Goal: Find specific page/section: Find specific page/section

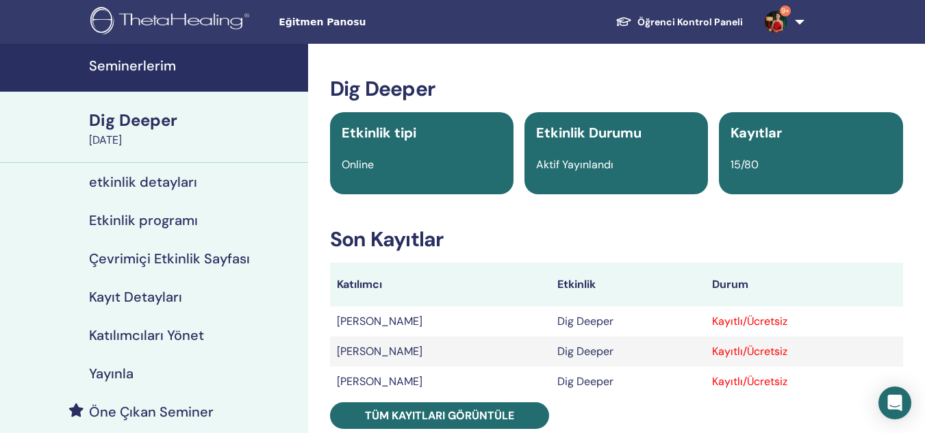
scroll to position [228, 0]
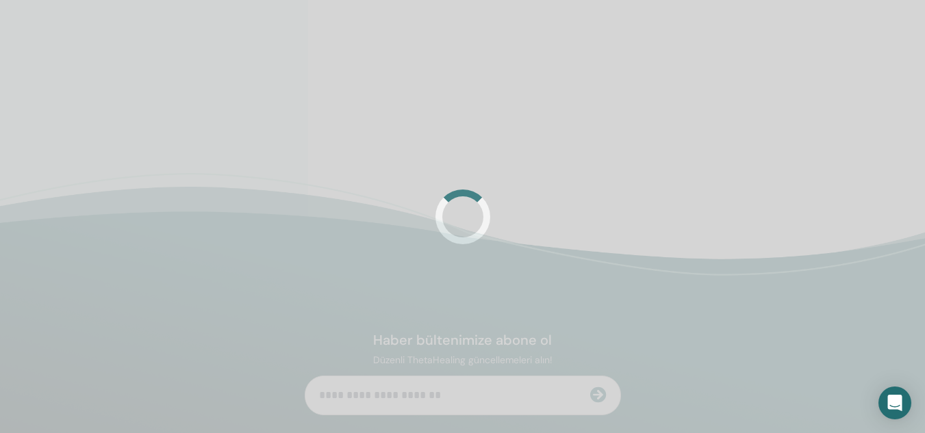
scroll to position [228, 0]
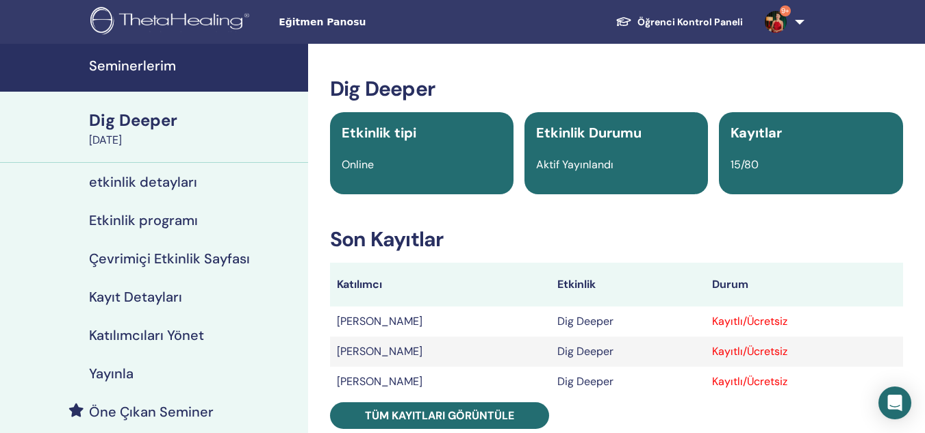
scroll to position [228, 0]
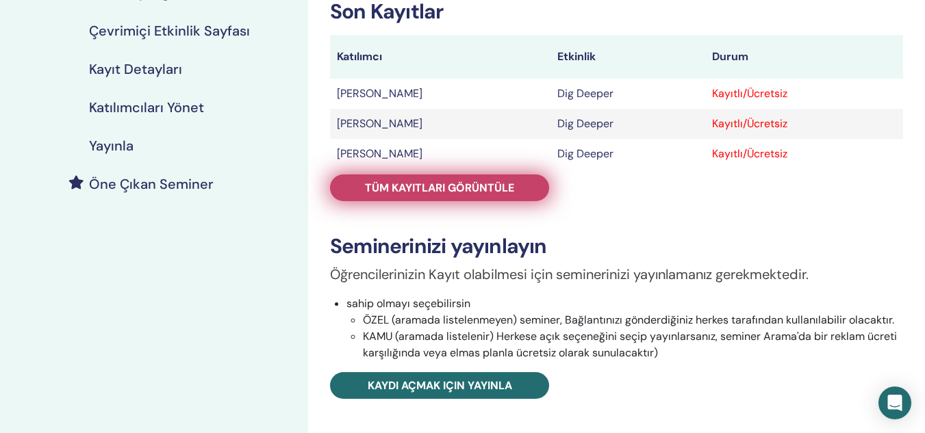
click at [400, 177] on link "Tüm kayıtları görüntüle" at bounding box center [439, 188] width 219 height 27
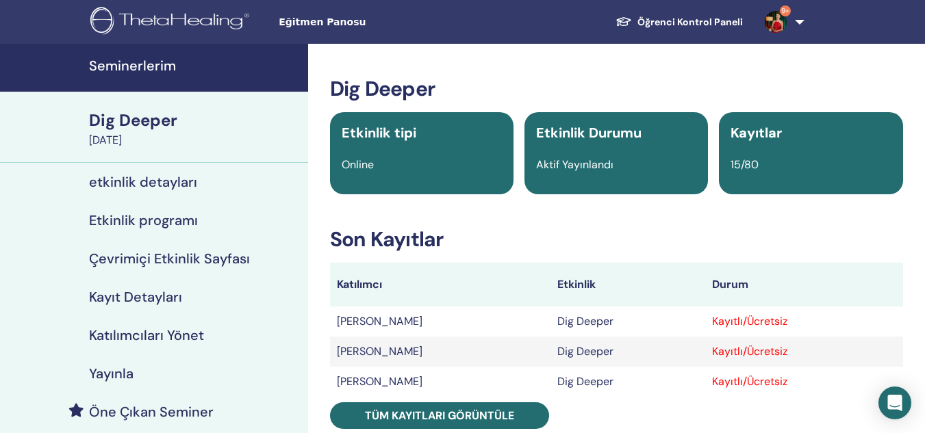
scroll to position [228, 0]
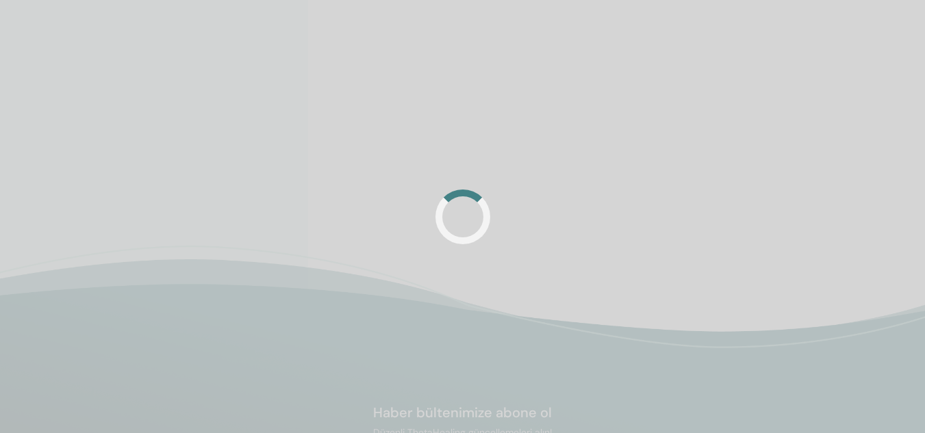
scroll to position [60, 0]
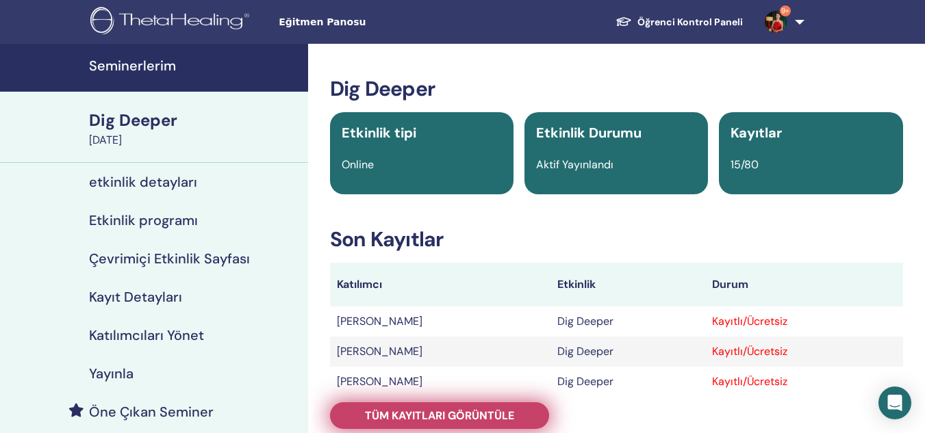
click at [428, 411] on span "Tüm kayıtları görüntüle" at bounding box center [439, 416] width 149 height 14
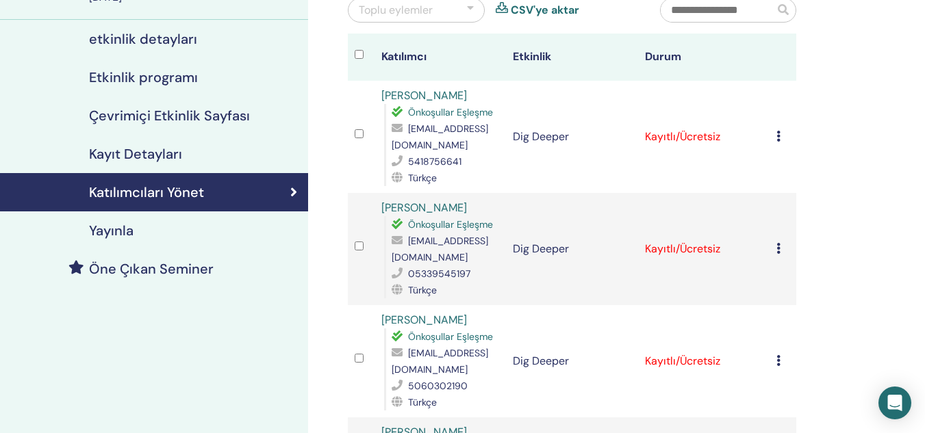
scroll to position [123, 0]
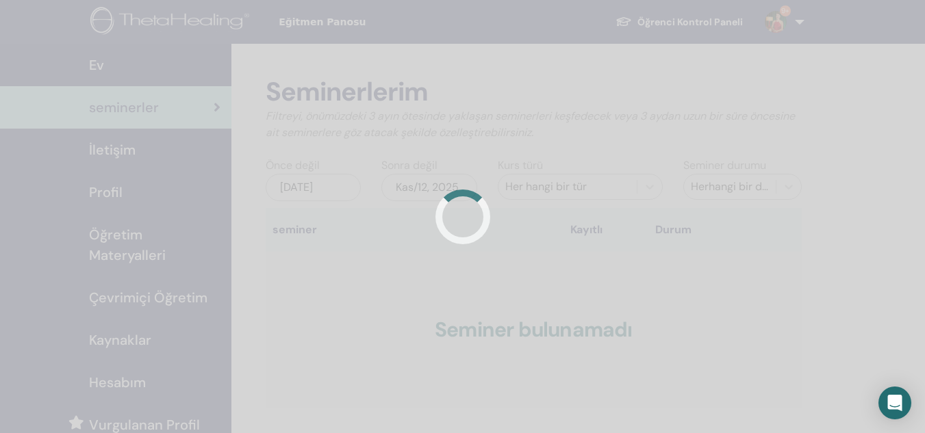
scroll to position [127, 0]
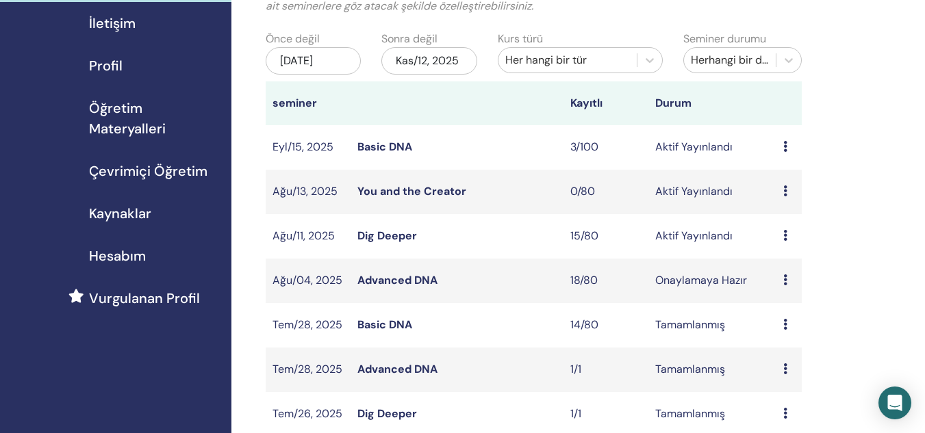
click at [368, 235] on link "Dig Deeper" at bounding box center [387, 236] width 60 height 14
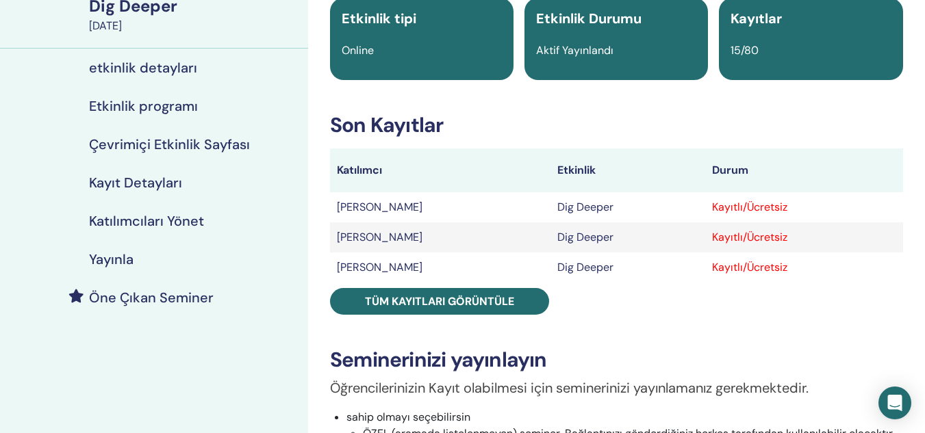
scroll to position [112, 0]
